Goal: Go to known website: Access a specific website the user already knows

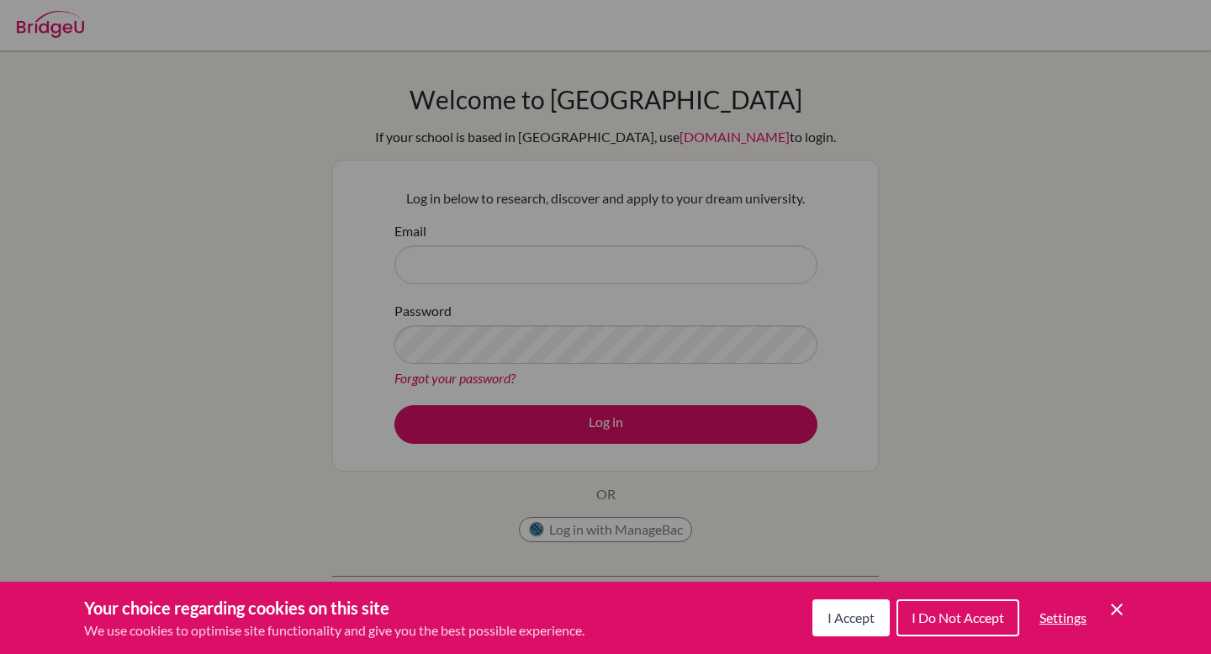
click at [1114, 605] on icon "Cookie Control Close Icon" at bounding box center [1117, 610] width 20 height 20
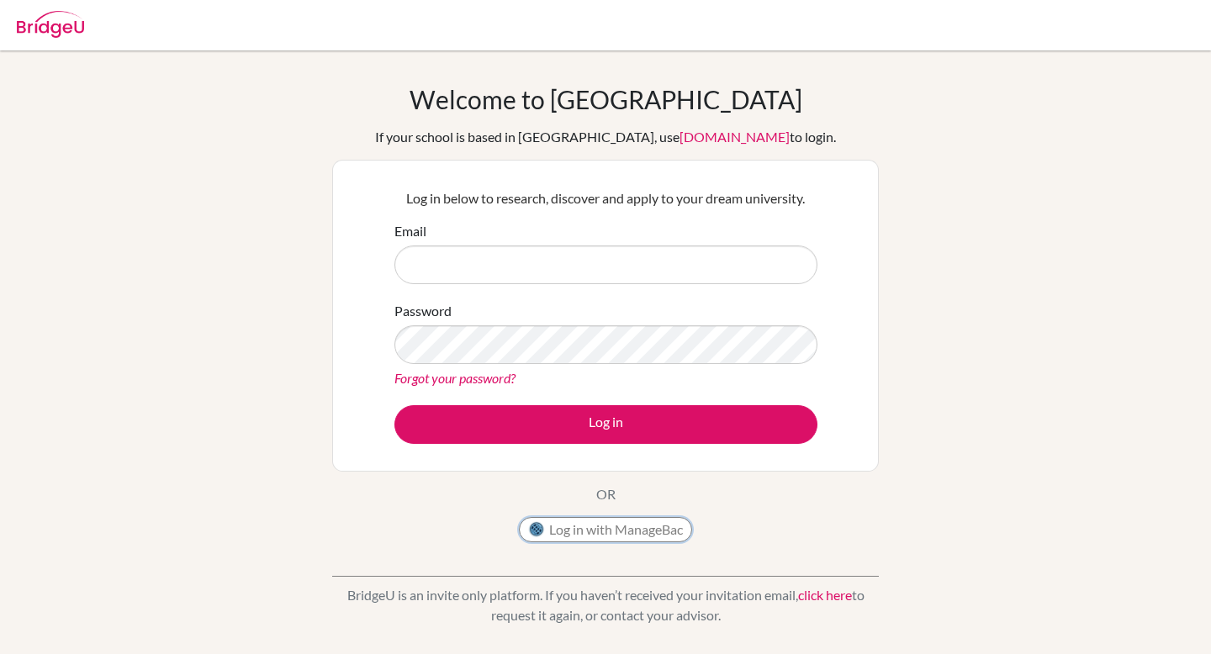
click at [621, 526] on button "Log in with ManageBac" at bounding box center [605, 529] width 173 height 25
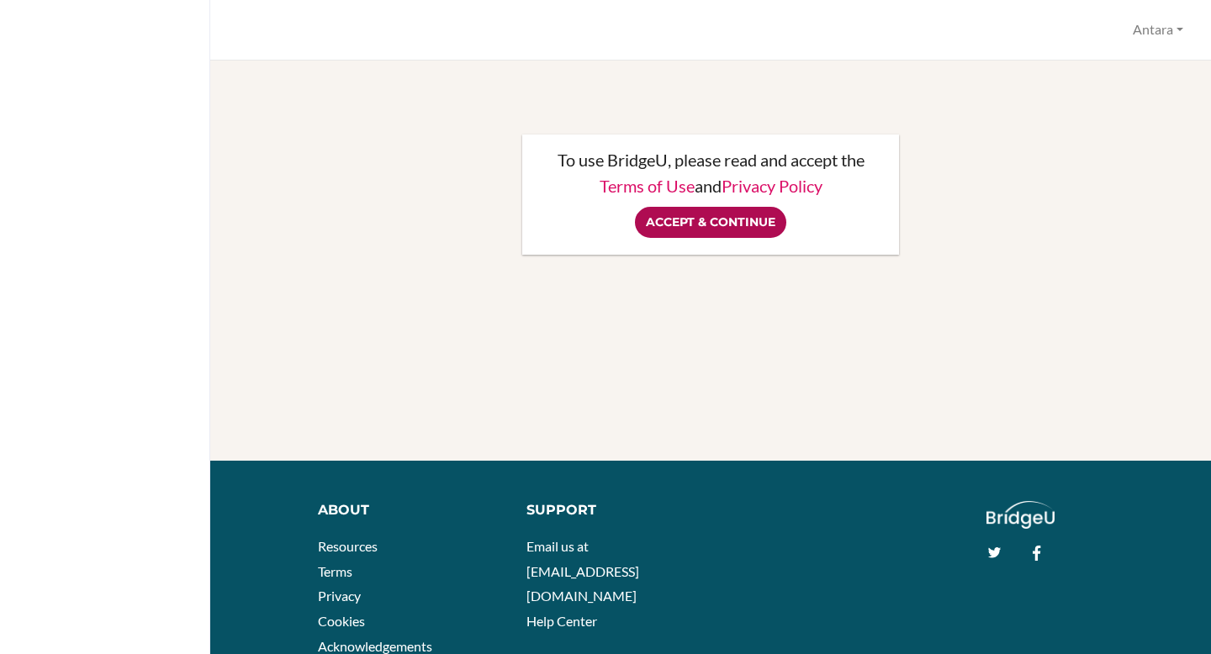
click at [716, 220] on input "Accept & Continue" at bounding box center [710, 222] width 151 height 31
